Goal: Check status

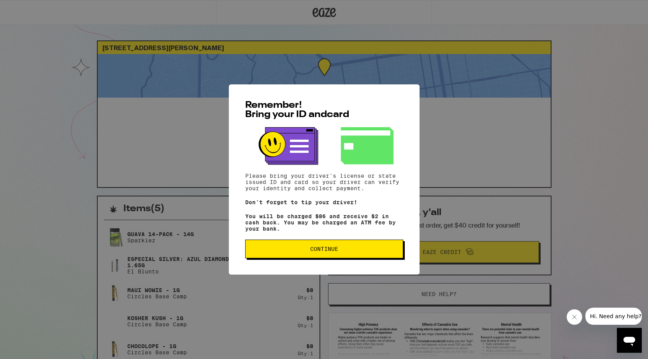
click at [307, 252] on span "Continue" at bounding box center [324, 249] width 145 height 5
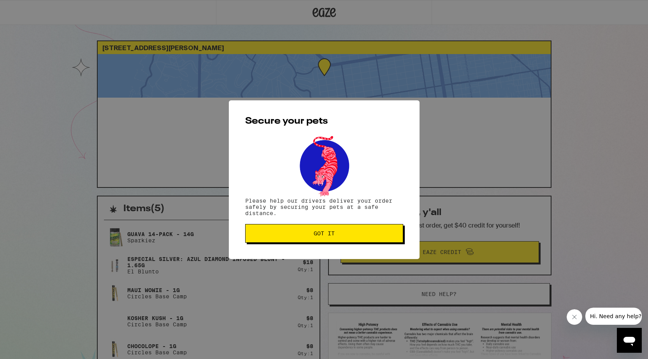
click at [312, 235] on span "Got it" at bounding box center [324, 233] width 145 height 5
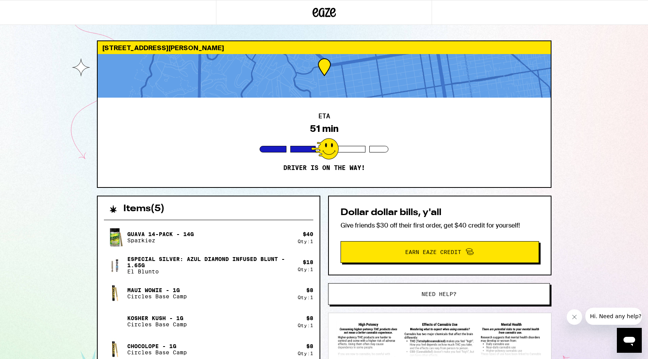
click at [58, 116] on div "2823 Baker St San Francisco 94123 ETA 51 min Driver is on the way! Items ( 5 ) …" at bounding box center [324, 257] width 648 height 514
click at [365, 14] on div at bounding box center [324, 12] width 216 height 25
click at [397, 110] on div "ETA 25 min Driver is on the way!" at bounding box center [324, 143] width 453 height 90
click at [267, 26] on div "2823 Baker St San Francisco 94123 ETA 25 min Driver is on the way! Items ( 5 ) …" at bounding box center [324, 257] width 648 height 514
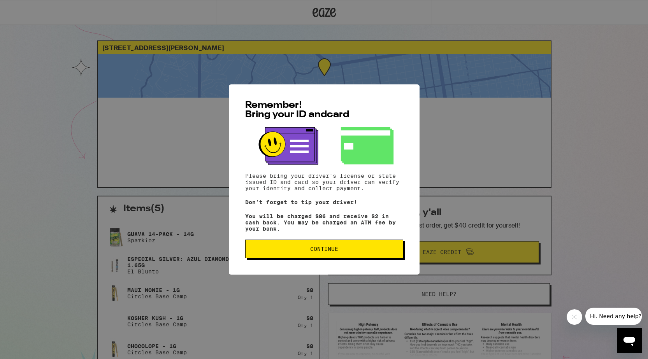
click at [358, 248] on button "Continue" at bounding box center [324, 249] width 158 height 19
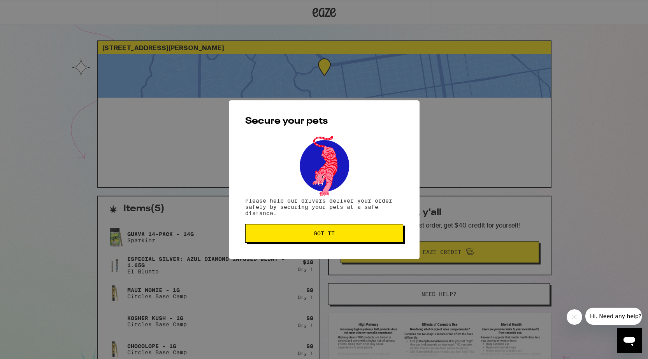
click at [344, 228] on button "Got it" at bounding box center [324, 233] width 158 height 19
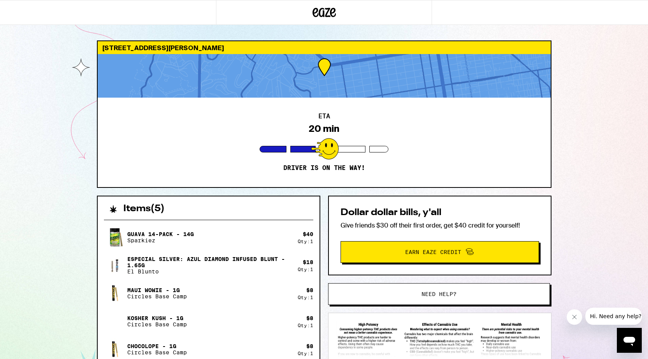
click at [301, 114] on div "ETA 20 min Driver is on the way!" at bounding box center [324, 143] width 453 height 90
